Goal: Submit feedback/report problem: Submit feedback/report problem

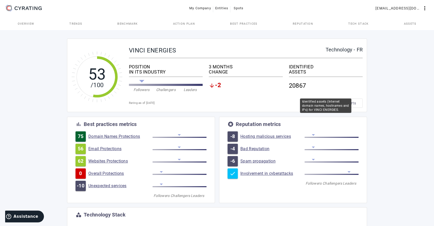
click at [295, 69] on div "IDENTIFIED" at bounding box center [326, 66] width 74 height 5
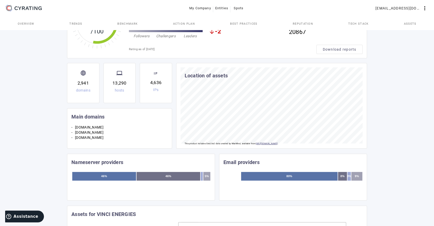
scroll to position [142, 0]
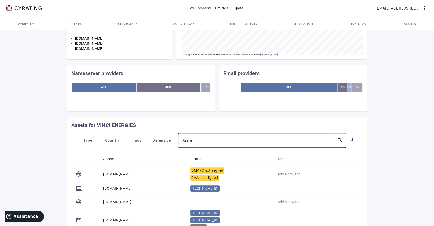
click at [198, 140] on mat-label "Search..." at bounding box center [190, 140] width 17 height 5
click at [198, 140] on input "Search..." at bounding box center [257, 140] width 150 height 6
paste input "[DOMAIN_NAME]"
type input "[DOMAIN_NAME]"
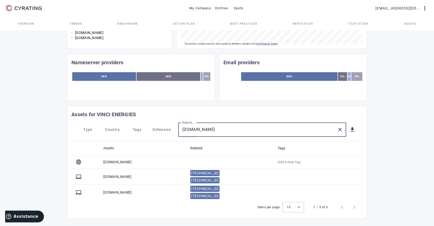
scroll to position [159, 0]
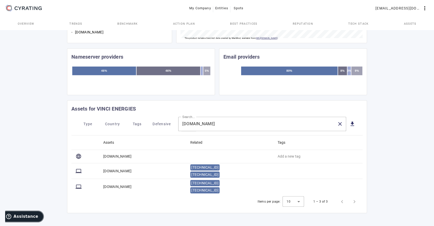
click at [30, 217] on span "Assistance" at bounding box center [25, 216] width 25 height 5
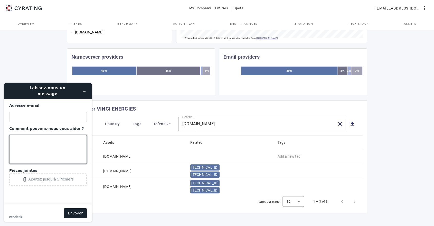
click at [26, 135] on textarea "Comment pouvons-nous vous aider ?" at bounding box center [47, 149] width 77 height 29
paste textarea "[DOMAIN_NAME]"
type textarea "Merci de supprimer : - [DOMAIN_NAME] - [DOMAIN_NAME] de nos assets."
click at [74, 142] on textarea "Merci de supprimer : - [DOMAIN_NAME] - [DOMAIN_NAME] de nos assets." at bounding box center [47, 149] width 77 height 29
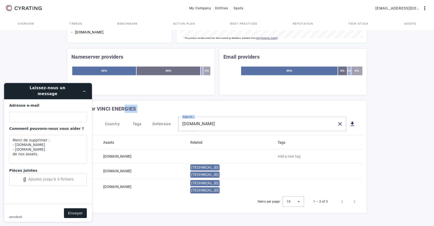
drag, startPoint x: 249, startPoint y: 118, endPoint x: 125, endPoint y: 115, distance: 123.7
click at [125, 115] on mat-card "Assets for VINCI ENERGIES Type Country Tags Defensive Search... [DOMAIN_NAME] c…" at bounding box center [217, 156] width 300 height 113
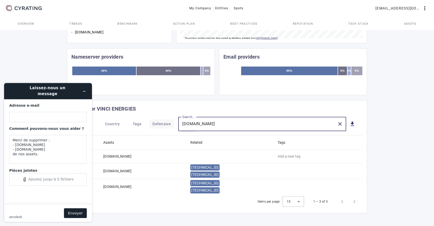
drag, startPoint x: 239, startPoint y: 124, endPoint x: 170, endPoint y: 120, distance: 69.1
click at [170, 120] on mat-toolbar-row "Type Country Tags Defensive Search... [DOMAIN_NAME] close get_app" at bounding box center [216, 123] width 291 height 14
paste input "directid"
type input "[DOMAIN_NAME]"
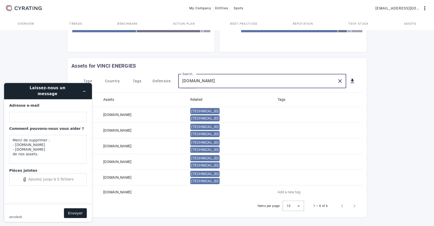
scroll to position [206, 0]
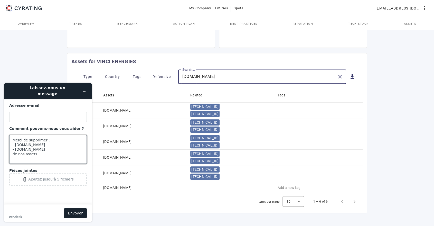
drag, startPoint x: 82, startPoint y: 143, endPoint x: 73, endPoint y: 143, distance: 8.2
click at [79, 143] on textarea "Merci de supprimer : - [DOMAIN_NAME] - [DOMAIN_NAME] de nos assets." at bounding box center [47, 149] width 77 height 29
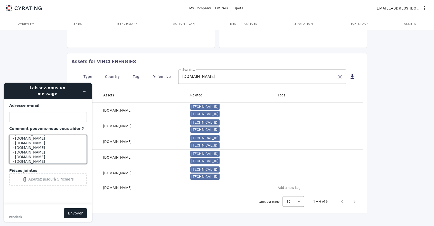
scroll to position [16, 0]
drag, startPoint x: 50, startPoint y: 152, endPoint x: 52, endPoint y: 154, distance: 2.7
click at [50, 152] on textarea "Merci de supprimer : - [DOMAIN_NAME] - [DOMAIN_NAME] - [DOMAIN_NAME] - [DOMAIN_…" at bounding box center [47, 149] width 77 height 29
paste textarea "[DOMAIN_NAME]"
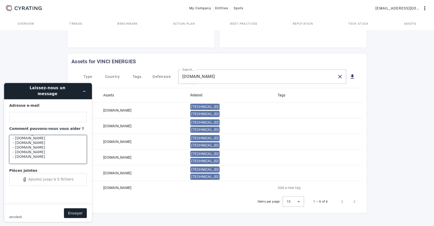
type textarea "Merci de supprimer : - [DOMAIN_NAME] - [DOMAIN_NAME] - [DOMAIN_NAME] - [DOMAIN_…"
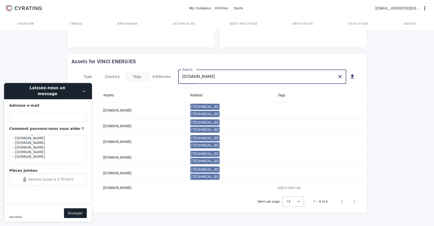
drag, startPoint x: 216, startPoint y: 76, endPoint x: 142, endPoint y: 75, distance: 73.9
click at [142, 75] on mat-toolbar-row "Type Country Tags Defensive Search... [DOMAIN_NAME] close get_app" at bounding box center [216, 76] width 291 height 14
type input "13.24"
click at [47, 155] on textarea "Merci de supprimer : - [DOMAIN_NAME] - [DOMAIN_NAME] - [DOMAIN_NAME] - [DOMAIN_…" at bounding box center [47, 149] width 77 height 29
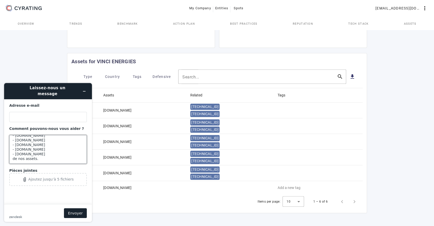
scroll to position [30, 0]
type textarea "Merci de supprimer : - [DOMAIN_NAME] - [DOMAIN_NAME] - [DOMAIN_NAME] - [DOMAIN_…"
click at [40, 115] on input "Adresse e-mail" at bounding box center [47, 117] width 77 height 10
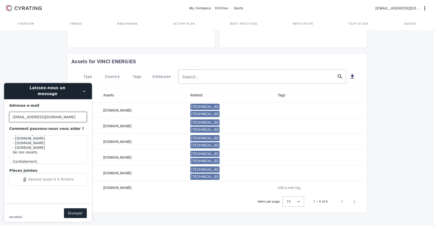
type input "[EMAIL_ADDRESS][DOMAIN_NAME]"
click at [74, 214] on button "Envoyer" at bounding box center [75, 213] width 23 height 10
